Goal: Register for event/course

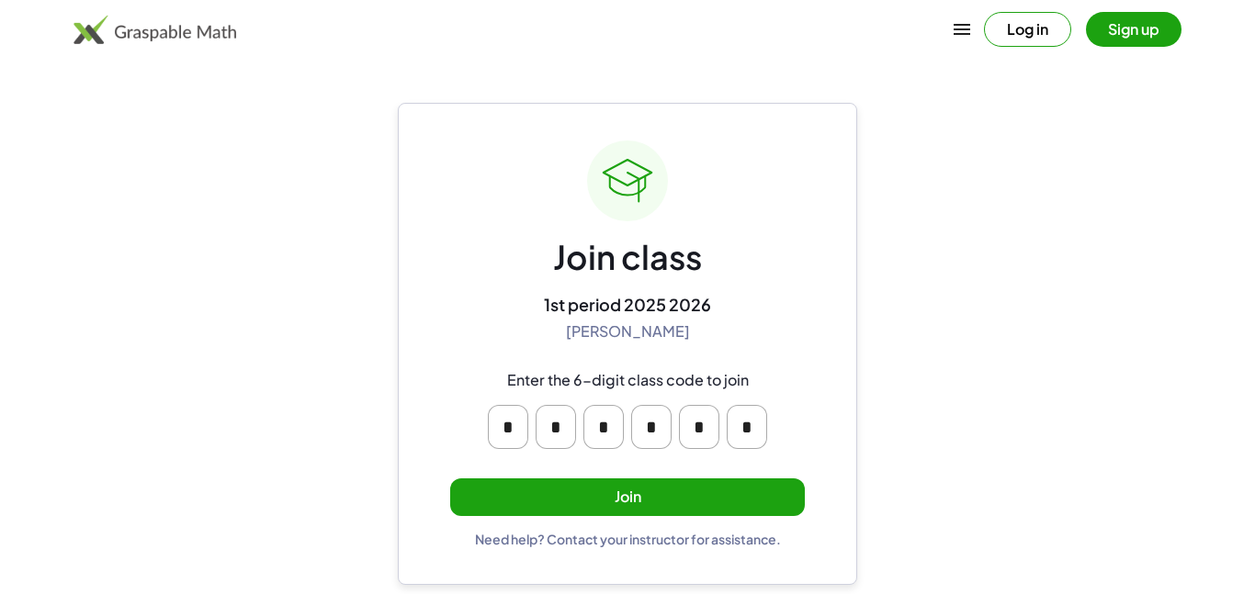
click at [591, 503] on button "Join" at bounding box center [627, 498] width 355 height 38
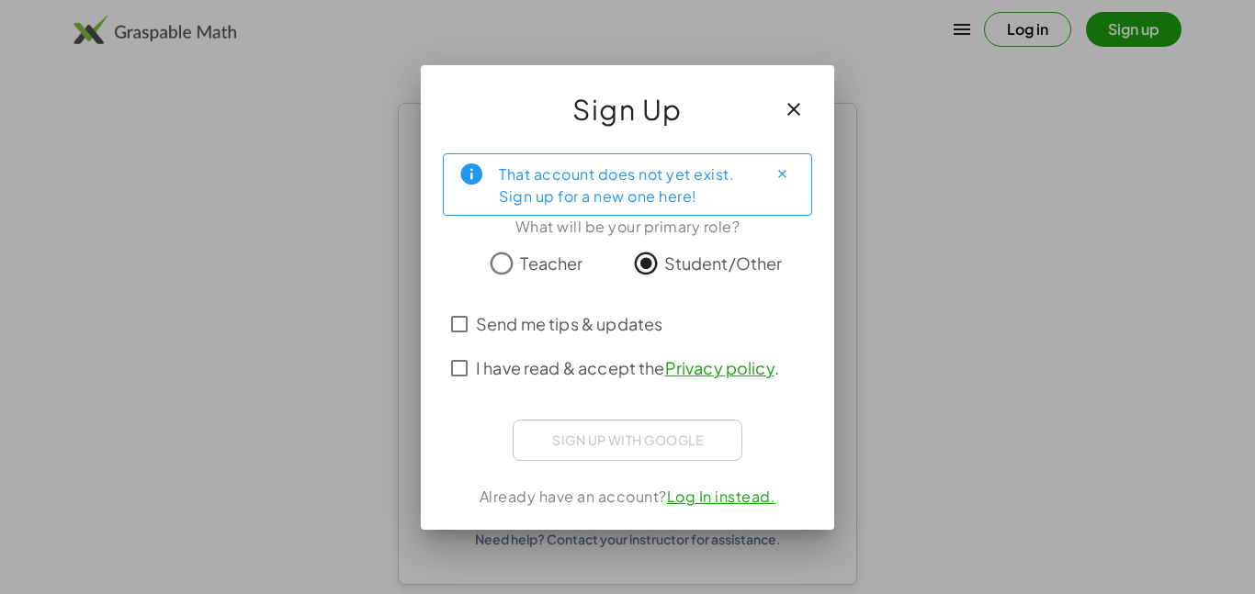
click at [635, 319] on span "Send me tips & updates" at bounding box center [569, 323] width 187 height 25
click at [609, 362] on span "I have read & accept the Privacy policy ." at bounding box center [627, 368] width 303 height 25
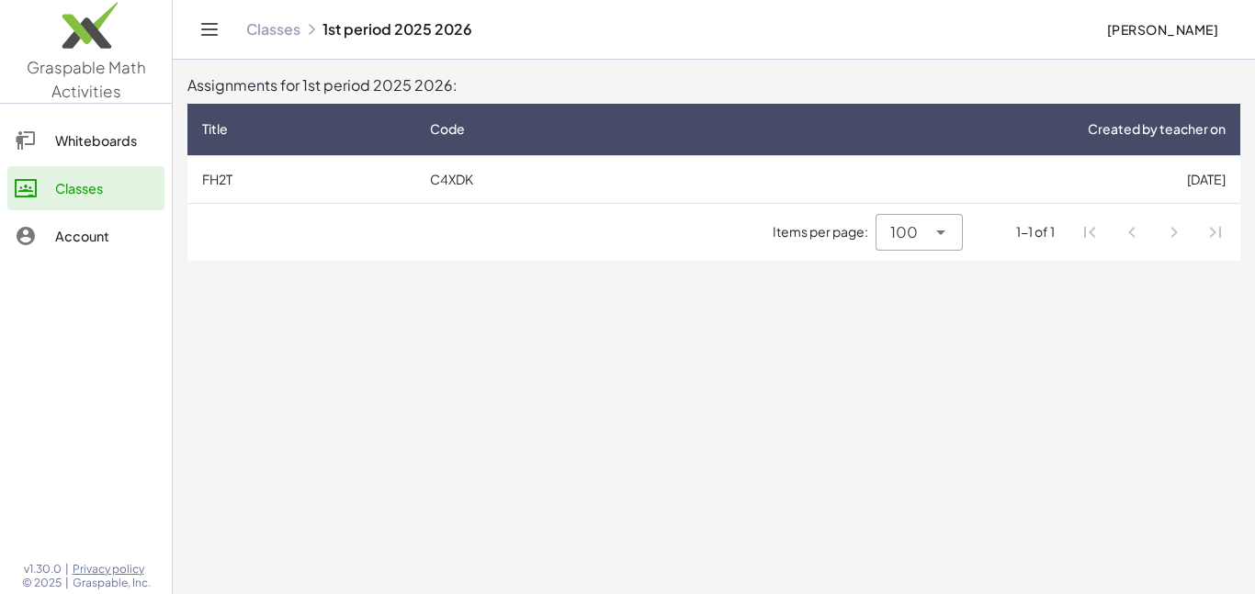
click at [907, 232] on span "100" at bounding box center [904, 232] width 28 height 22
click at [911, 373] on div "All" at bounding box center [919, 368] width 57 height 22
click at [926, 225] on div at bounding box center [939, 232] width 26 height 37
click at [932, 335] on div "100" at bounding box center [924, 324] width 75 height 44
type input "***"
